Goal: Find specific page/section: Locate a particular part of the current website

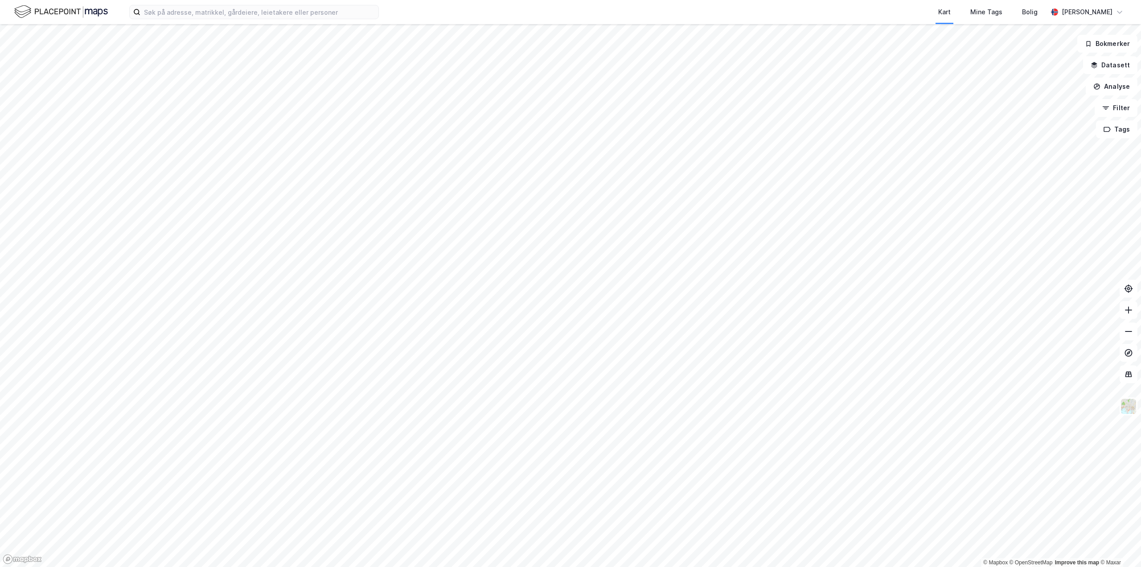
click at [222, 21] on div "Kart Mine Tags Bolig [PERSON_NAME]" at bounding box center [570, 12] width 1141 height 24
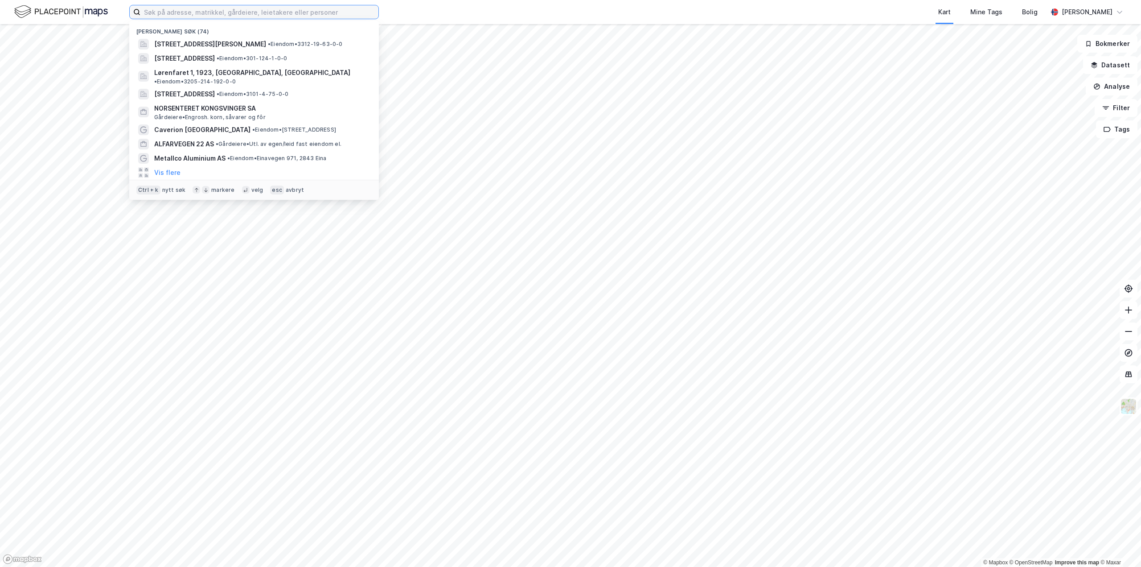
click at [224, 16] on input at bounding box center [259, 11] width 238 height 13
paste input "Mattisrudsvingen 101"
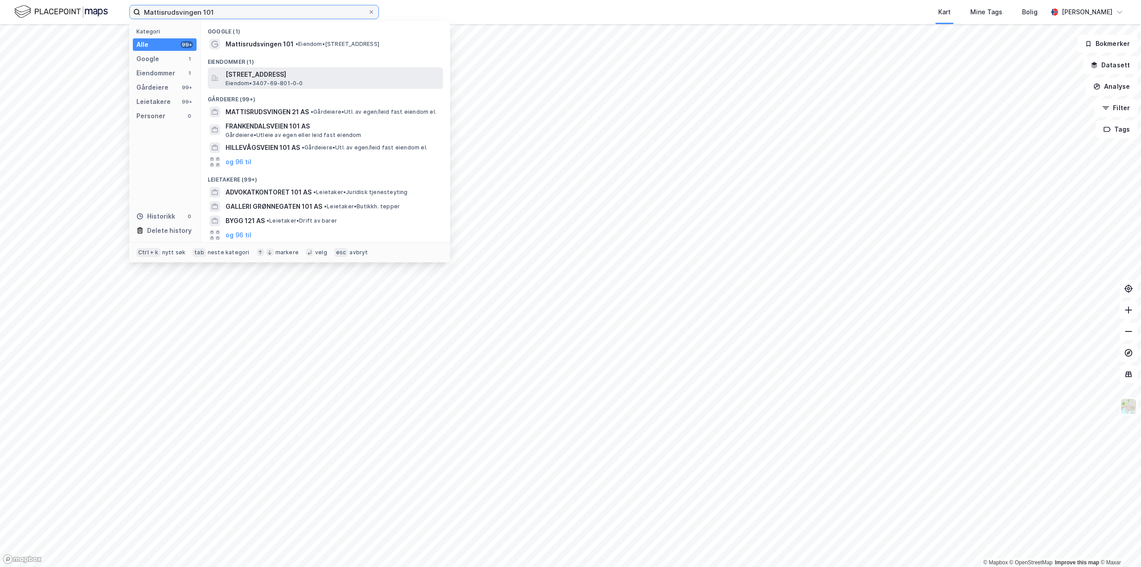
type input "Mattisrudsvingen 101"
click at [259, 80] on span "Eiendom • 3407-69-801-0-0" at bounding box center [265, 83] width 78 height 7
